Goal: Information Seeking & Learning: Learn about a topic

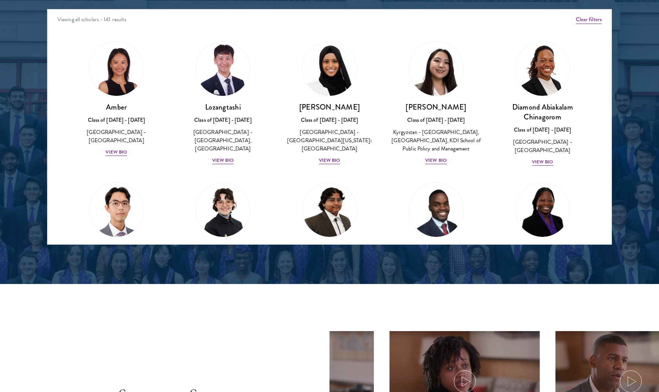
scroll to position [1039, 0]
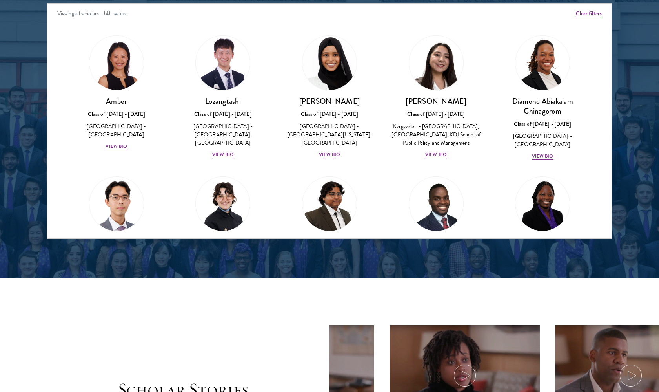
click at [326, 151] on div "View Bio" at bounding box center [330, 154] width 22 height 7
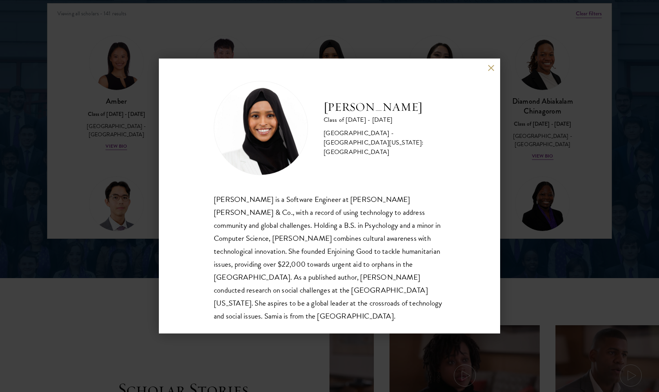
scroll to position [1, 0]
click at [81, 256] on div "[PERSON_NAME] Class of [DATE] - [DATE] [GEOGRAPHIC_DATA] - [GEOGRAPHIC_DATA][US…" at bounding box center [329, 196] width 659 height 392
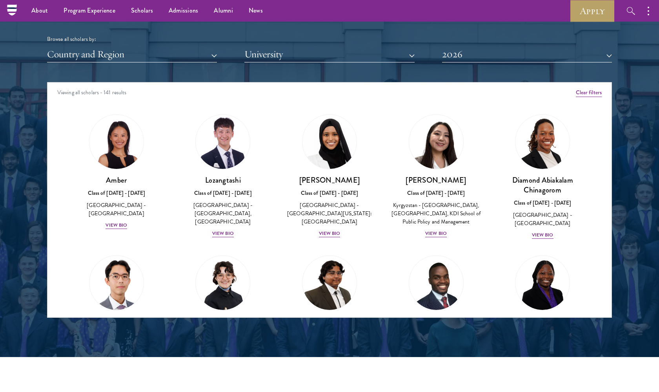
scroll to position [958, 0]
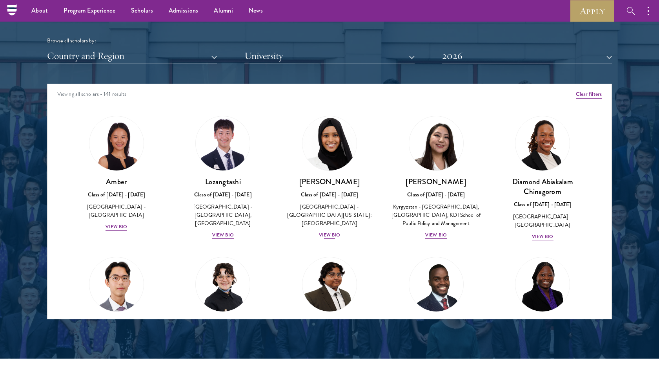
click at [330, 231] on div "View Bio" at bounding box center [330, 234] width 22 height 7
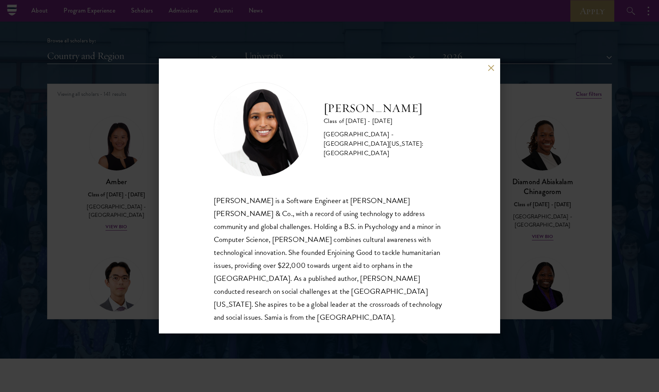
click at [140, 217] on div "[PERSON_NAME] Class of [DATE] - [DATE] [GEOGRAPHIC_DATA] - [GEOGRAPHIC_DATA][US…" at bounding box center [329, 196] width 659 height 392
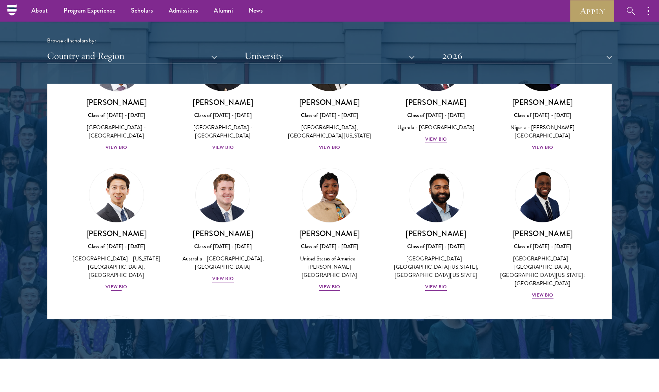
scroll to position [219, 0]
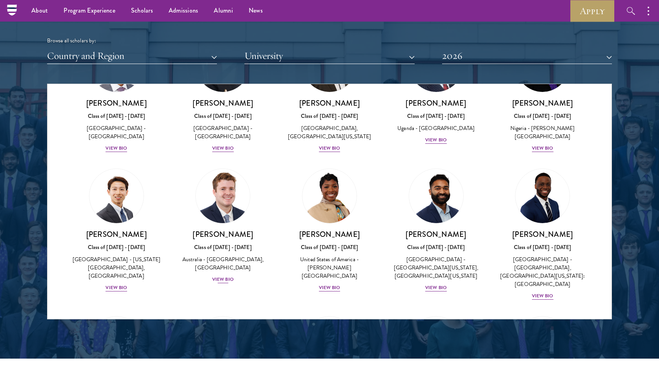
click at [218, 280] on div "View Bio" at bounding box center [223, 278] width 22 height 7
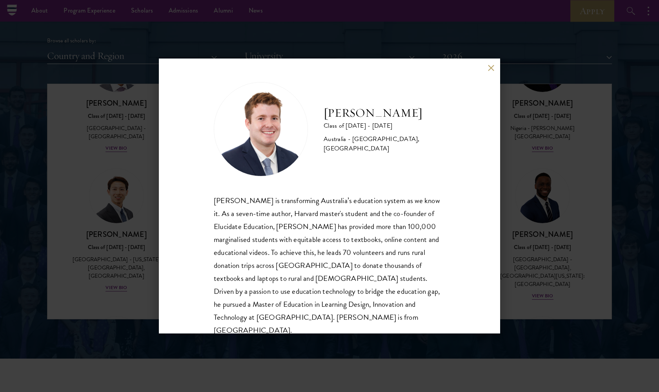
click at [90, 246] on div "[PERSON_NAME] Class of [DATE] - [DATE] [GEOGRAPHIC_DATA] - [GEOGRAPHIC_DATA], […" at bounding box center [329, 196] width 659 height 392
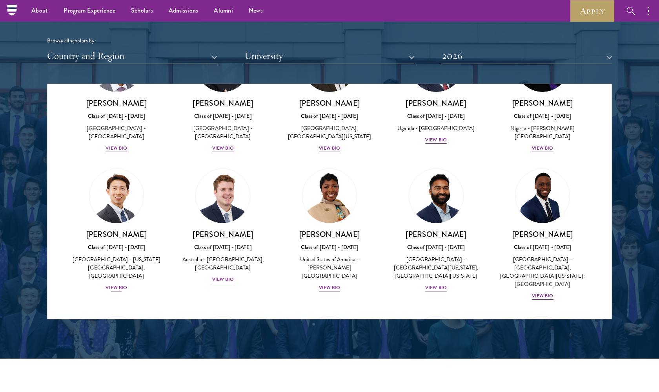
click at [116, 288] on div "View Bio" at bounding box center [117, 287] width 22 height 7
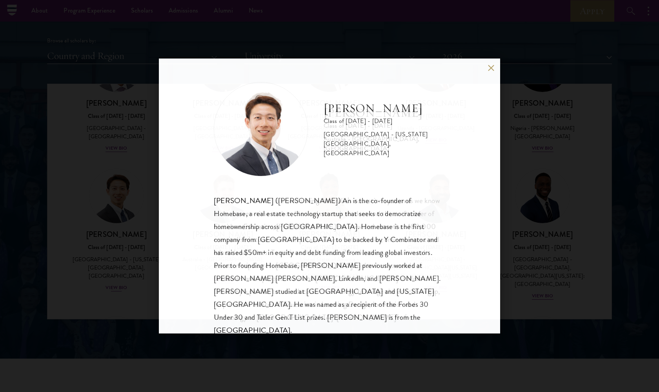
click at [116, 288] on div "[PERSON_NAME] Class of [DATE] - [DATE] [GEOGRAPHIC_DATA] - [US_STATE][GEOGRAPHI…" at bounding box center [329, 196] width 659 height 392
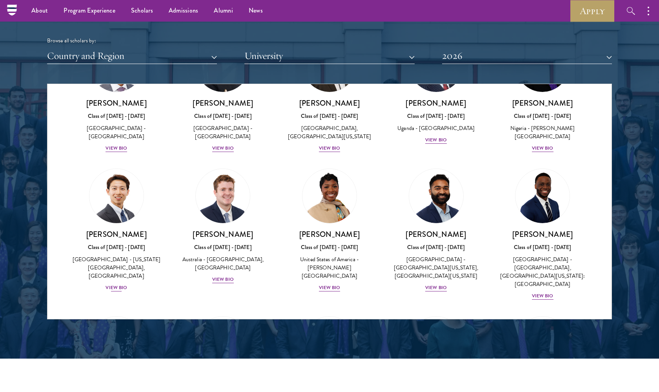
click at [116, 288] on div "View Bio" at bounding box center [117, 287] width 22 height 7
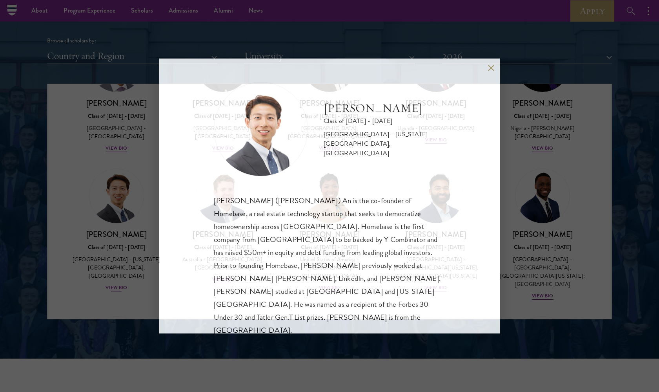
click at [116, 288] on div "[PERSON_NAME] Class of [DATE] - [DATE] [GEOGRAPHIC_DATA] - [US_STATE][GEOGRAPHI…" at bounding box center [329, 196] width 659 height 392
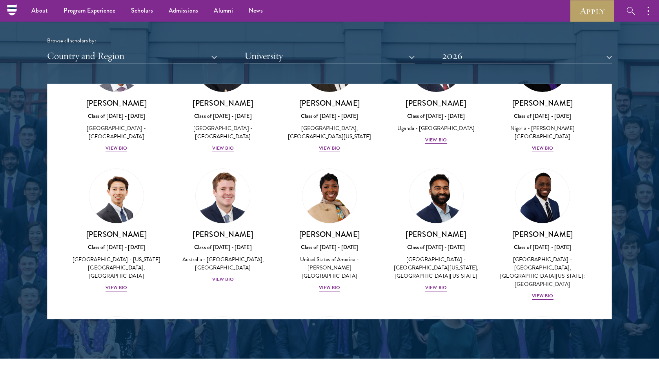
click at [220, 281] on div "View Bio" at bounding box center [223, 278] width 22 height 7
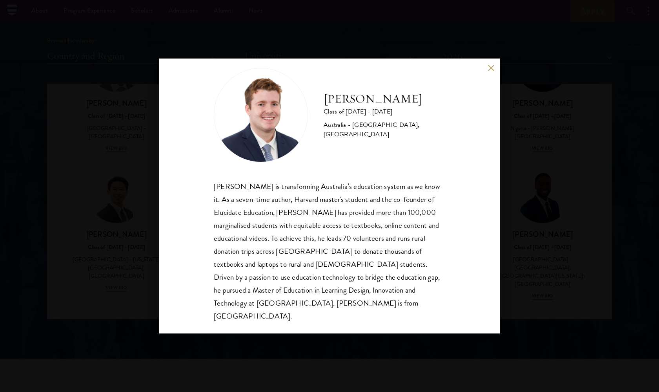
scroll to position [14, 0]
click at [122, 282] on div "[PERSON_NAME] Class of [DATE] - [DATE] [GEOGRAPHIC_DATA] - [GEOGRAPHIC_DATA], […" at bounding box center [329, 196] width 659 height 392
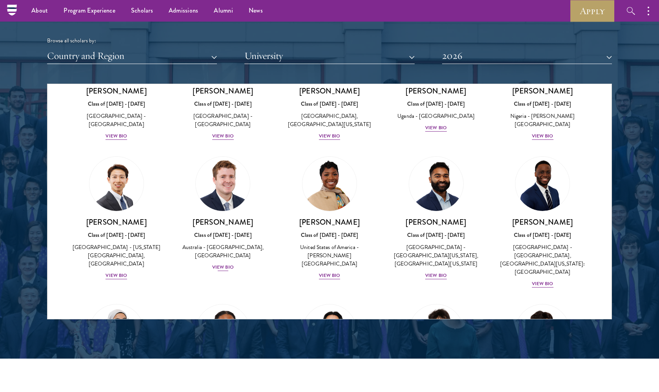
scroll to position [232, 0]
click at [229, 269] on div "View Bio" at bounding box center [223, 266] width 22 height 7
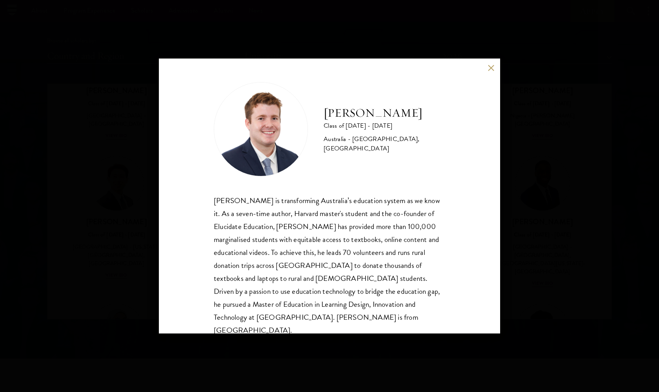
click at [577, 256] on div "[PERSON_NAME] Class of [DATE] - [DATE] [GEOGRAPHIC_DATA] - [GEOGRAPHIC_DATA], […" at bounding box center [329, 196] width 659 height 392
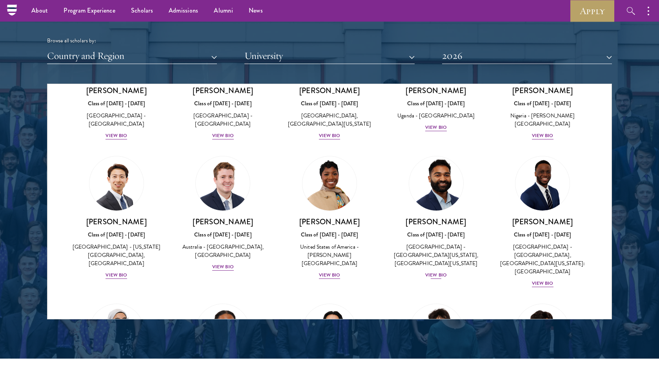
click at [433, 271] on div "View Bio" at bounding box center [436, 274] width 22 height 7
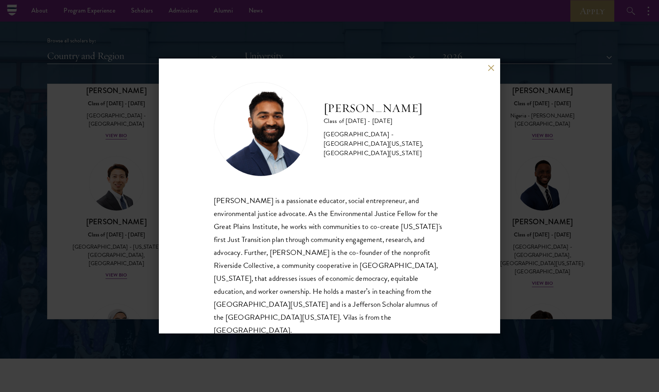
click at [563, 186] on div "[PERSON_NAME] Class of [DATE] - [DATE] [GEOGRAPHIC_DATA] - [GEOGRAPHIC_DATA][US…" at bounding box center [329, 196] width 659 height 392
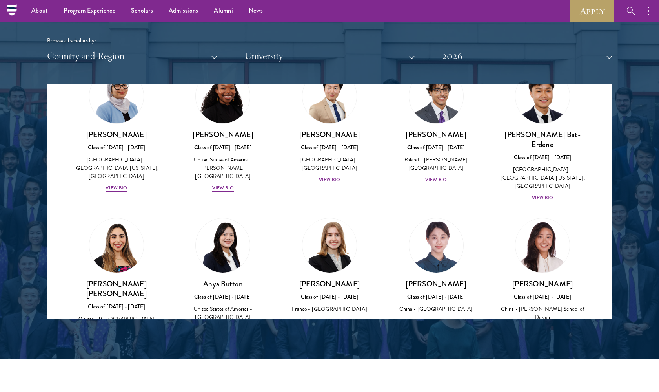
scroll to position [465, 0]
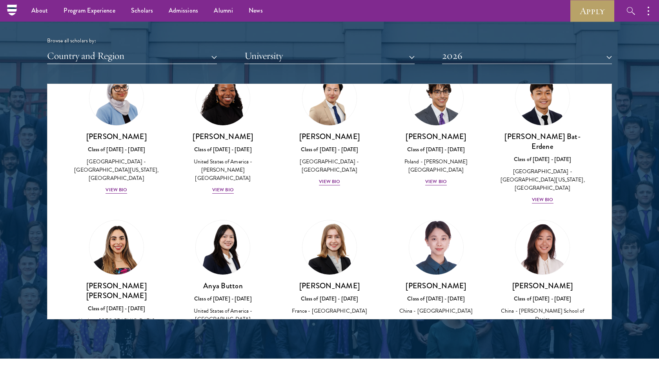
click at [437, 295] on div "[PERSON_NAME] Class of [DATE] - [DATE] [GEOGRAPHIC_DATA] - [GEOGRAPHIC_DATA] Vi…" at bounding box center [436, 304] width 91 height 46
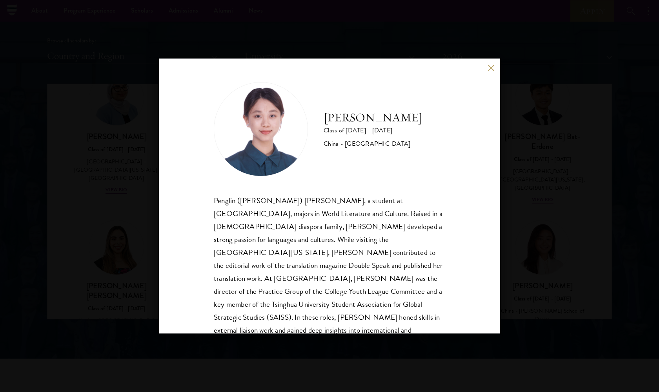
click at [523, 252] on div "[PERSON_NAME] Class of [DATE] - [DATE] [GEOGRAPHIC_DATA] - [GEOGRAPHIC_DATA] Pe…" at bounding box center [329, 196] width 659 height 392
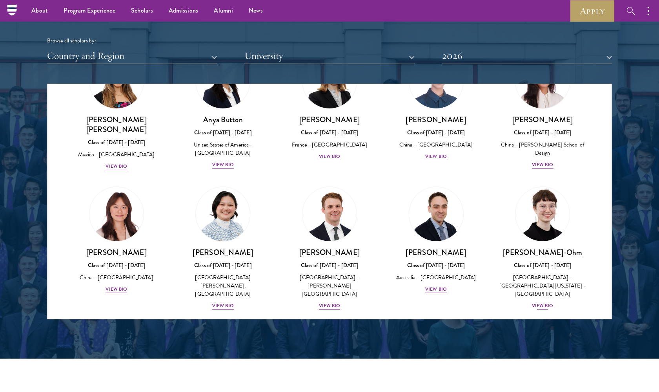
scroll to position [631, 0]
click at [537, 268] on div "[PERSON_NAME]-Ohm Class of [DATE] - [DATE] [GEOGRAPHIC_DATA] - [GEOGRAPHIC_DATA…" at bounding box center [542, 278] width 91 height 63
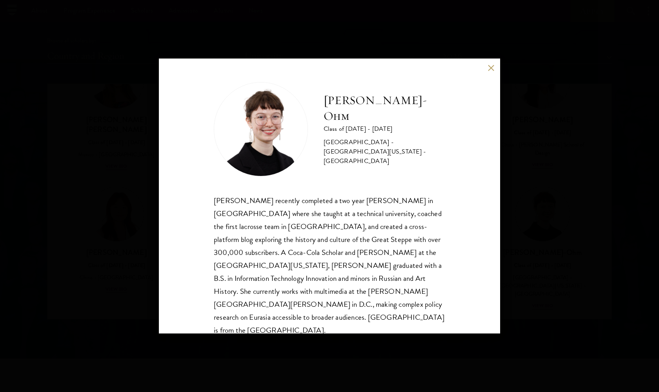
click at [532, 252] on div "[PERSON_NAME]-Ohm Class of [DATE] - [DATE] [GEOGRAPHIC_DATA] - [GEOGRAPHIC_DATA…" at bounding box center [329, 196] width 659 height 392
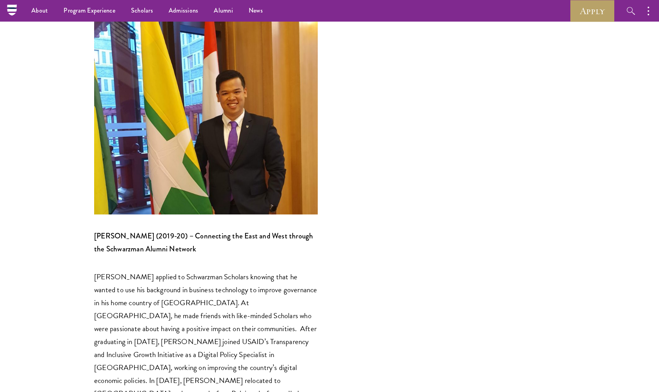
click at [288, 270] on p "[PERSON_NAME] applied to Schwarzman Scholars knowing that he wanted to use his …" at bounding box center [206, 354] width 224 height 169
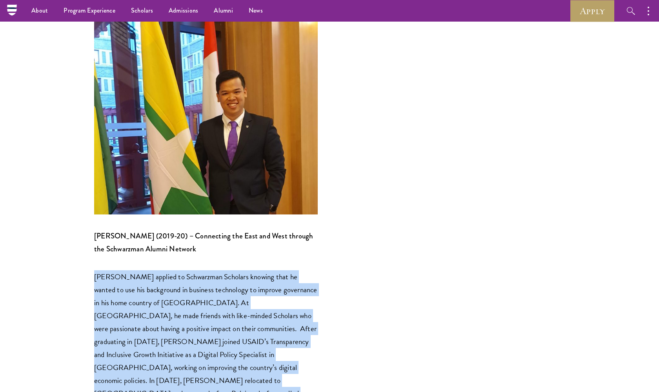
click at [288, 270] on p "[PERSON_NAME] applied to Schwarzman Scholars knowing that he wanted to use his …" at bounding box center [206, 354] width 224 height 169
click at [288, 270] on p "James Aung applied to Schwarzman Scholars knowing that he wanted to use his bac…" at bounding box center [206, 354] width 224 height 169
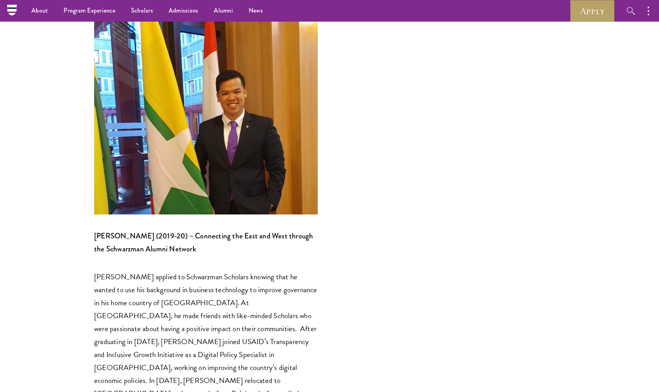
click at [288, 270] on p "James Aung applied to Schwarzman Scholars knowing that he wanted to use his bac…" at bounding box center [206, 354] width 224 height 169
